Goal: Task Accomplishment & Management: Manage account settings

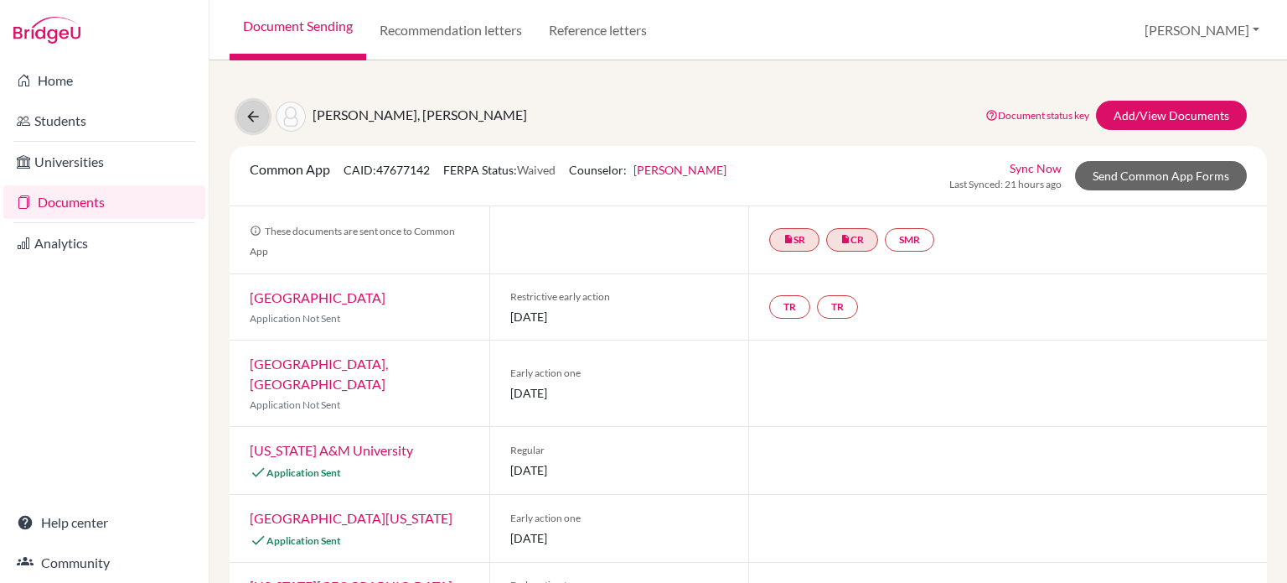
click at [246, 113] on icon at bounding box center [253, 116] width 17 height 17
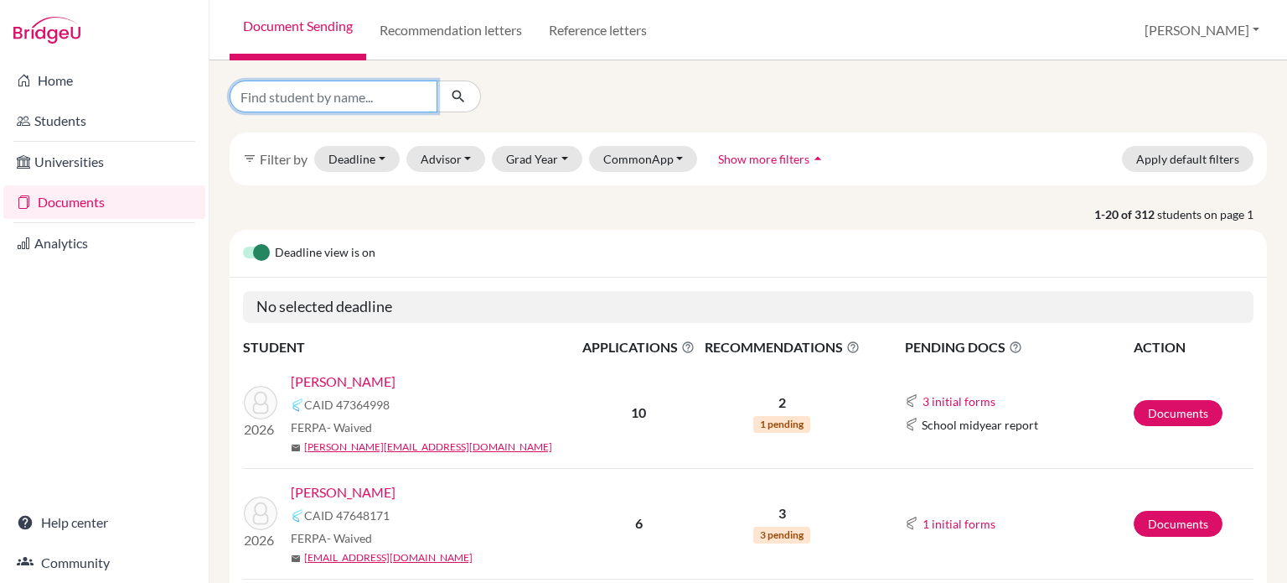
click at [346, 101] on input "Find student by name..." at bounding box center [334, 96] width 208 height 32
type input "[PERSON_NAME]"
click at [463, 100] on icon "submit" at bounding box center [458, 96] width 17 height 17
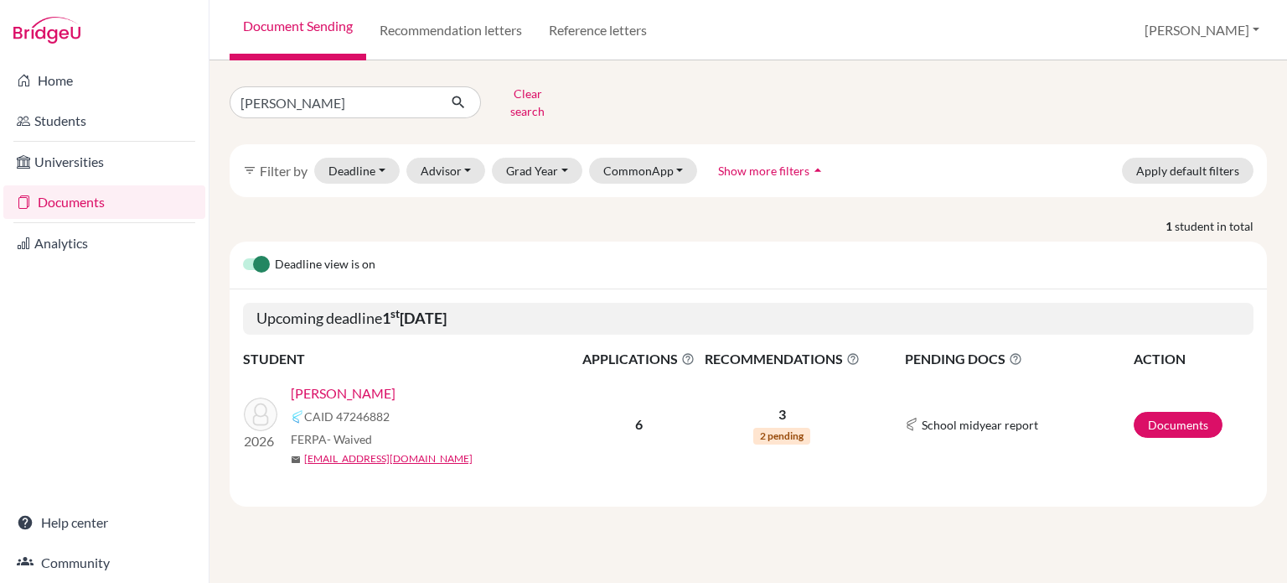
click at [337, 385] on link "[PERSON_NAME]" at bounding box center [343, 393] width 105 height 20
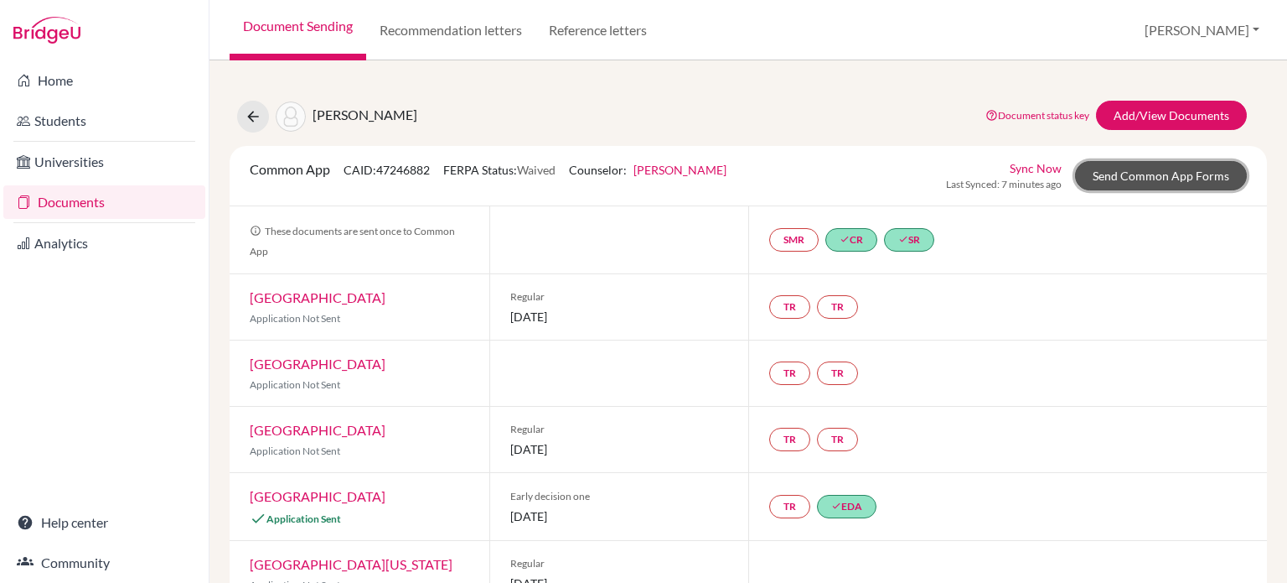
click at [1146, 174] on link "Send Common App Forms" at bounding box center [1161, 175] width 172 height 29
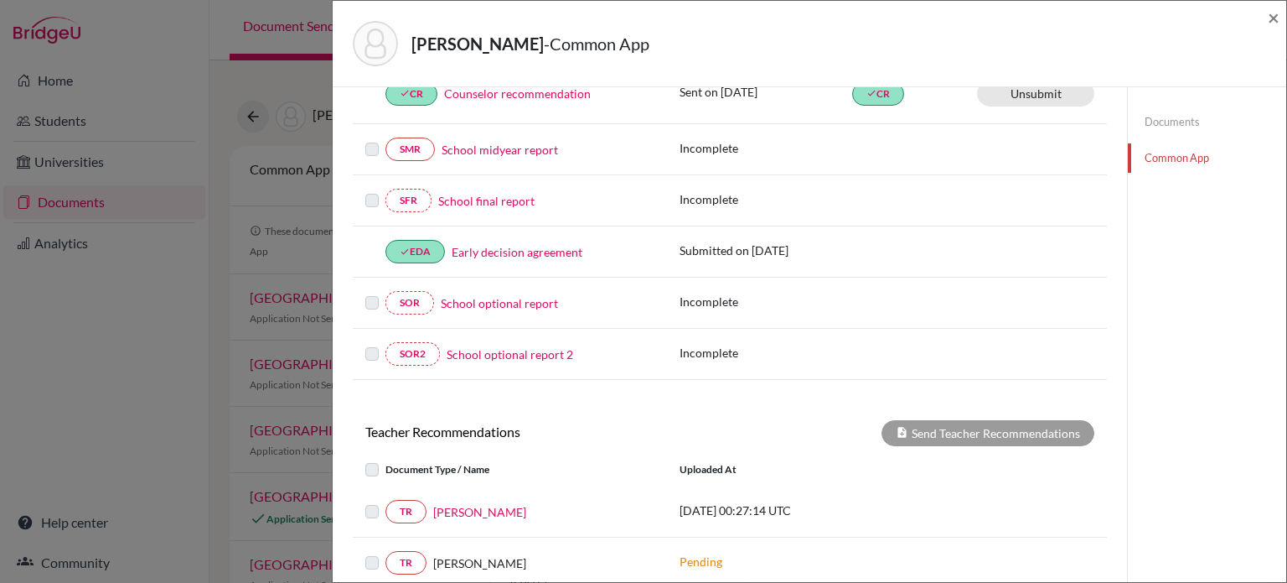
scroll to position [419, 0]
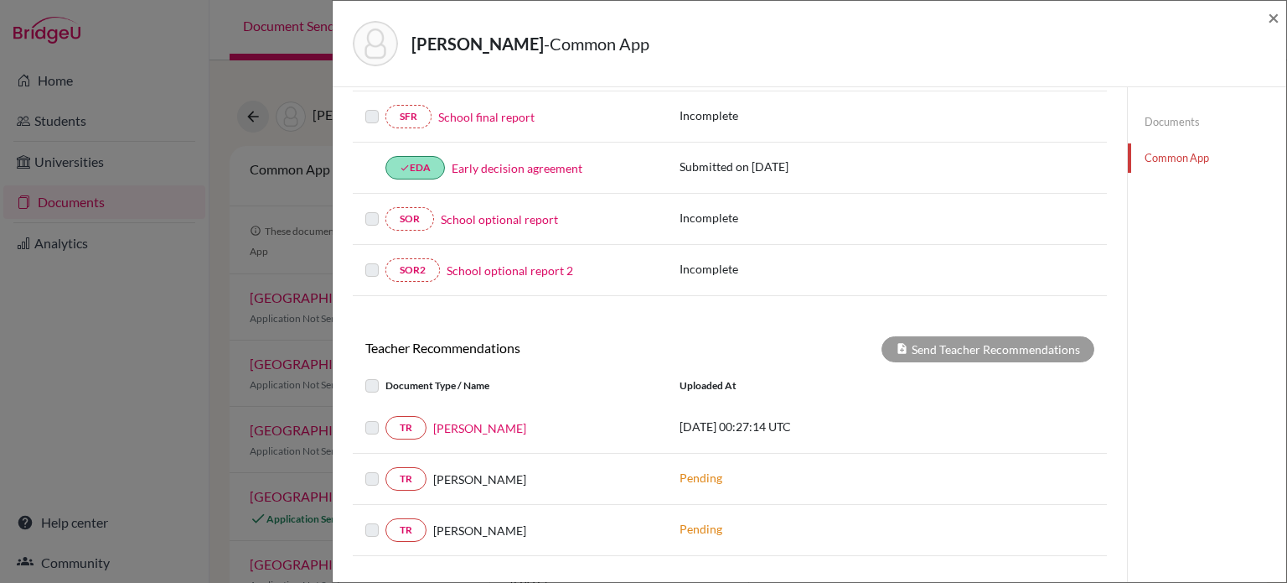
click at [1180, 114] on link "Documents" at bounding box center [1207, 121] width 158 height 29
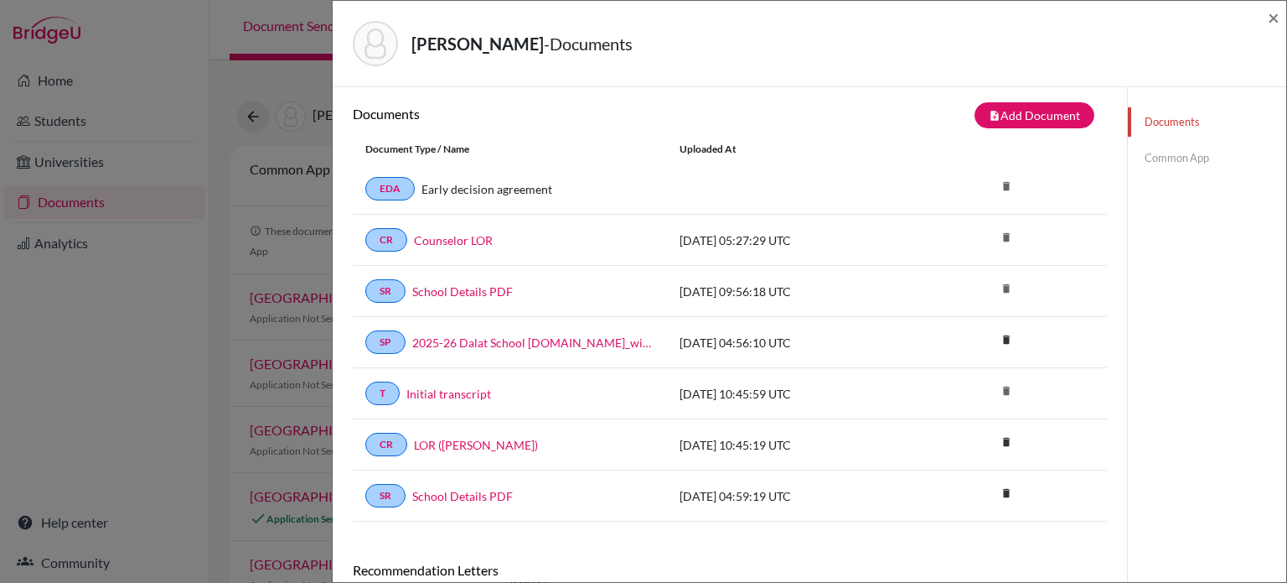
scroll to position [256, 0]
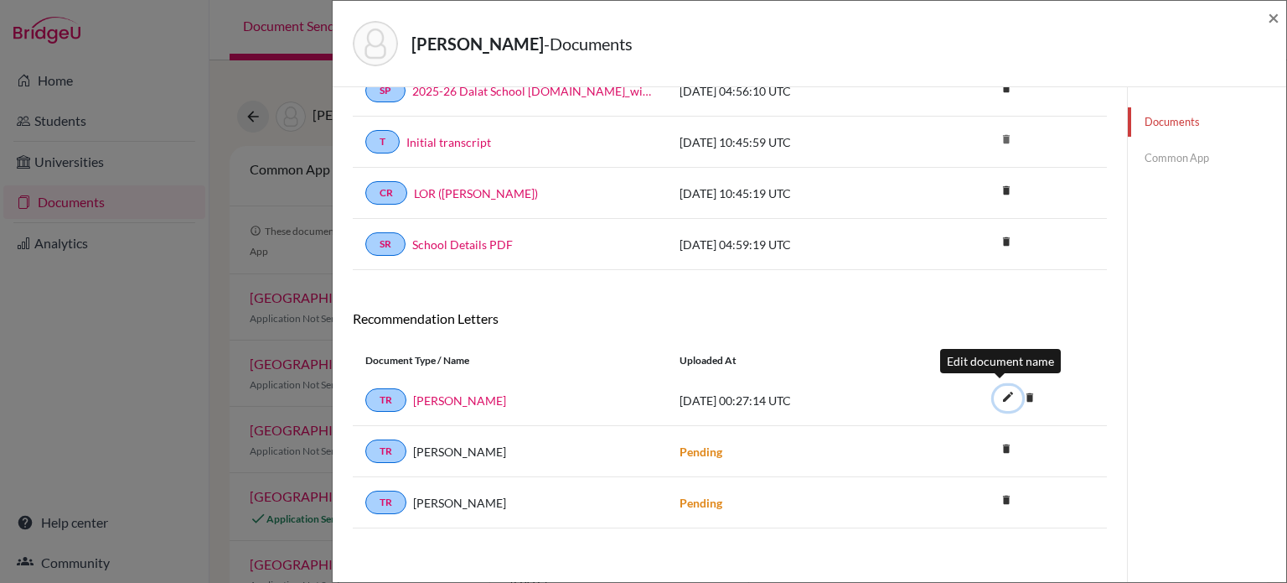
click at [995, 388] on icon "edit" at bounding box center [1008, 396] width 27 height 27
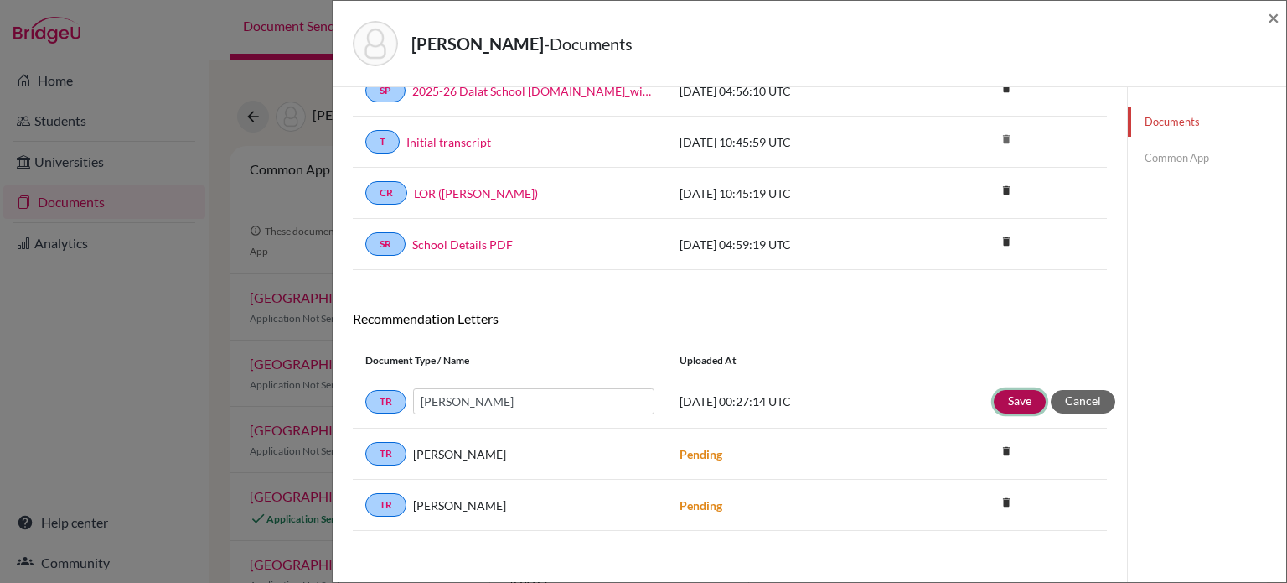
click at [1016, 390] on button "Save" at bounding box center [1020, 401] width 52 height 23
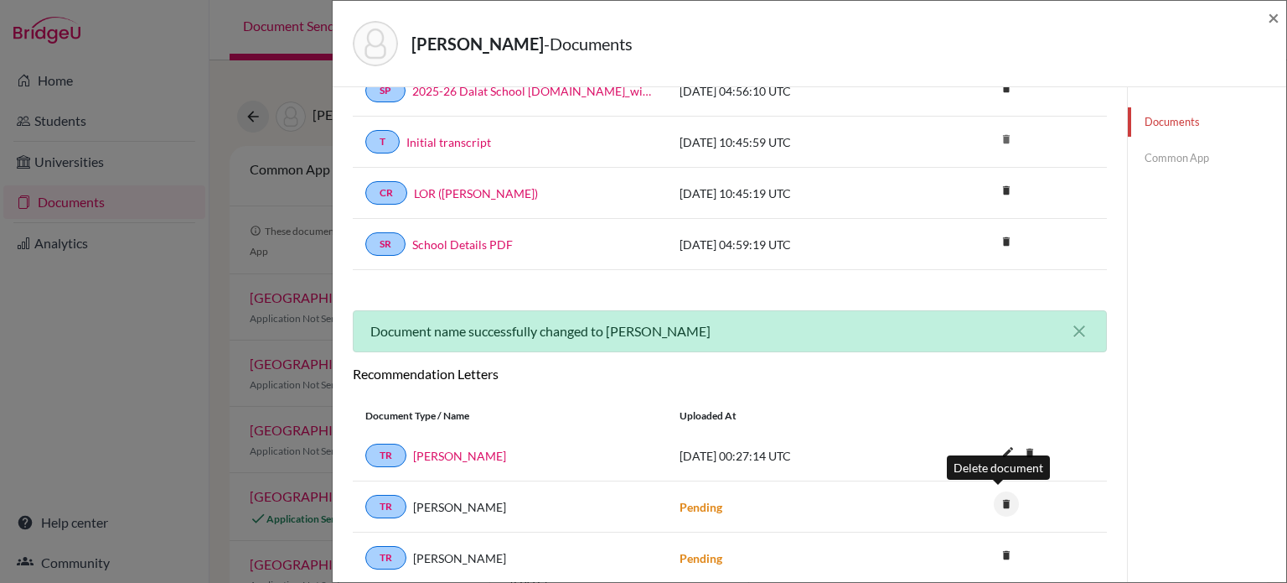
click at [997, 497] on icon "delete" at bounding box center [1006, 503] width 25 height 25
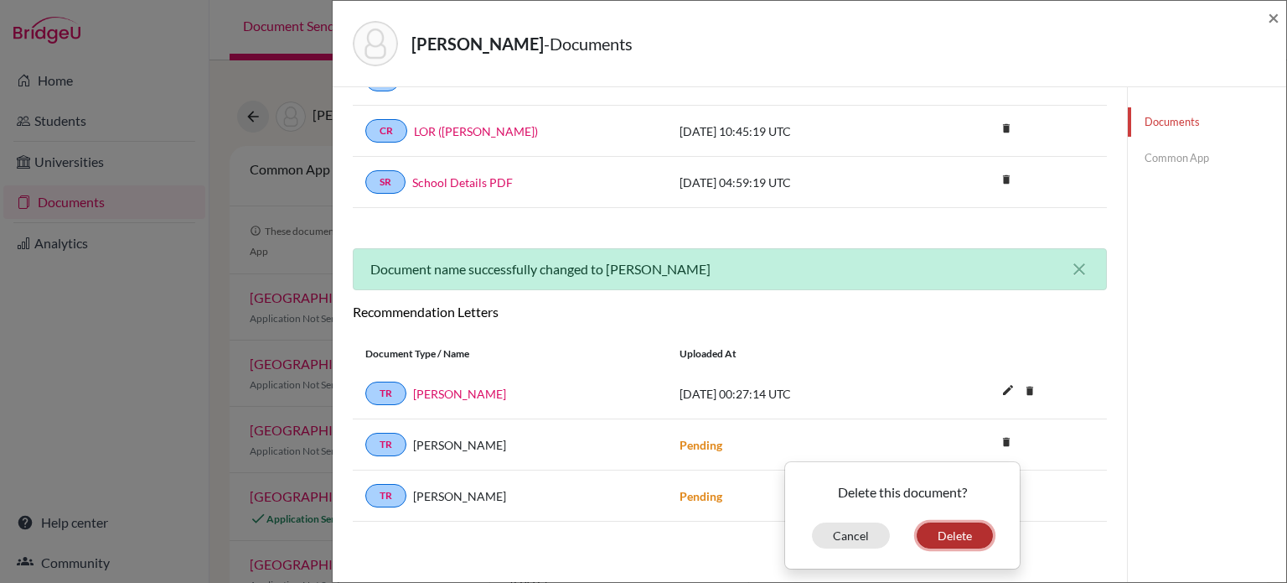
click at [939, 522] on button "Delete" at bounding box center [955, 535] width 76 height 26
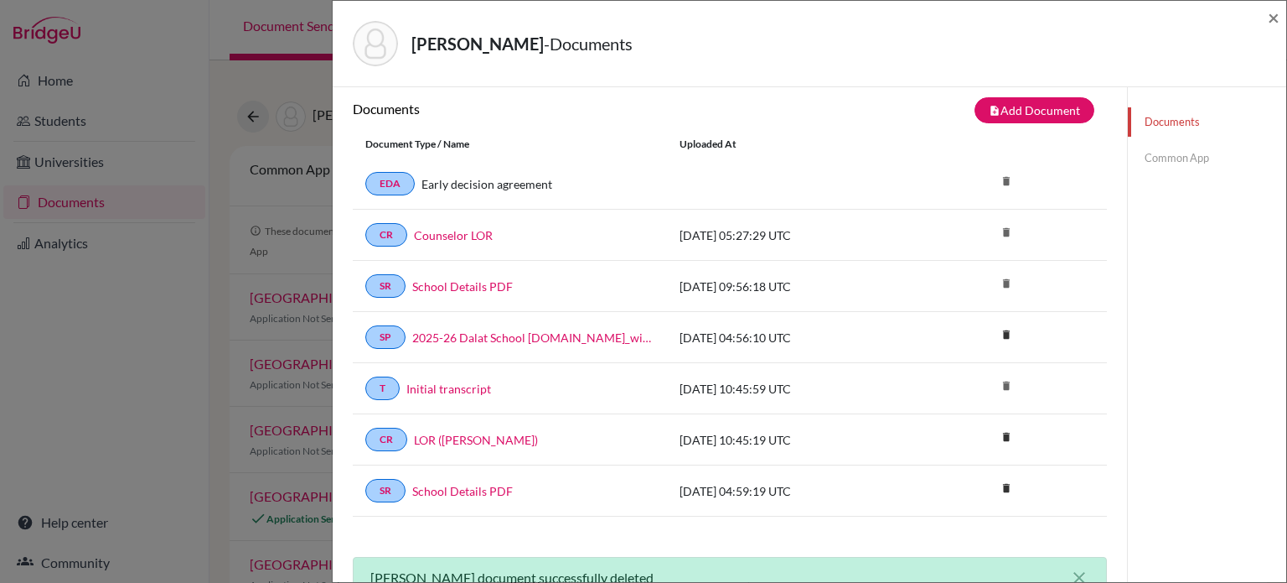
scroll to position [0, 0]
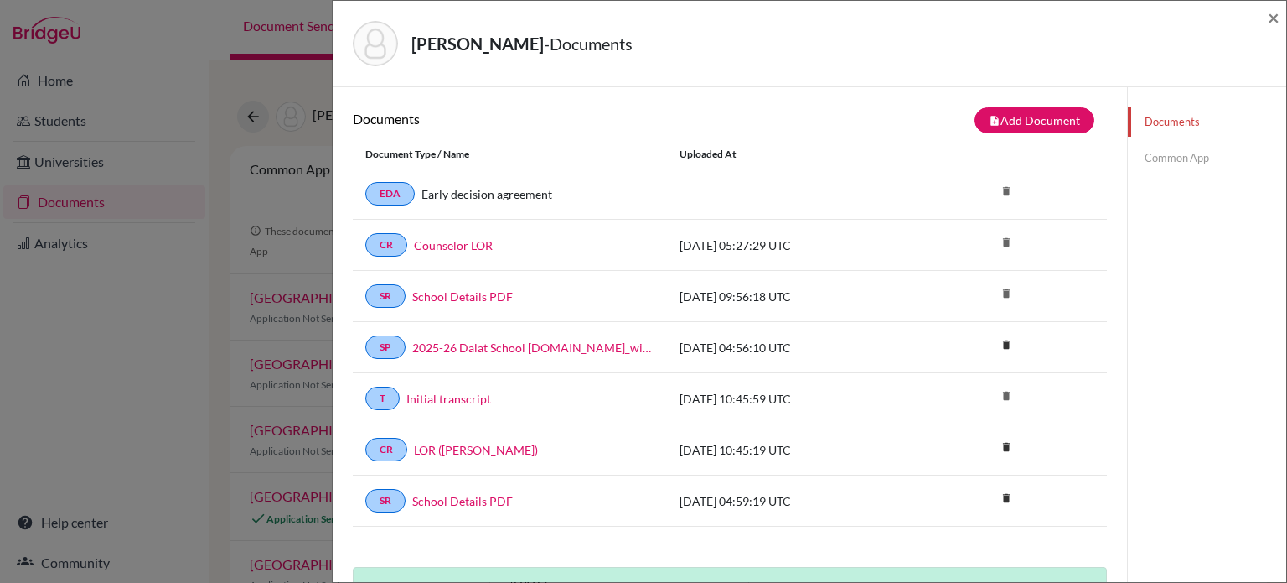
click at [1194, 160] on link "Common App" at bounding box center [1207, 157] width 158 height 29
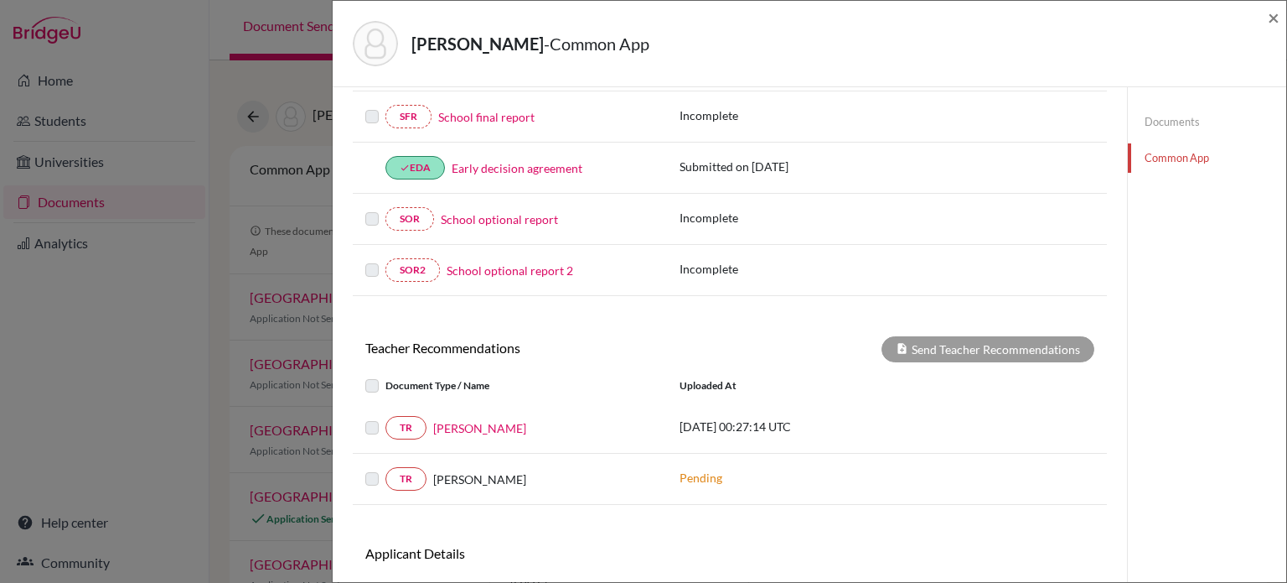
scroll to position [515, 0]
